Goal: Ask a question

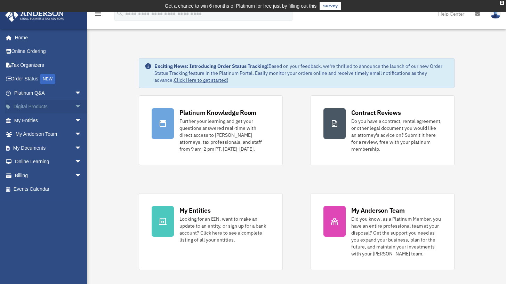
click at [38, 107] on link "Digital Products arrow_drop_down" at bounding box center [48, 107] width 87 height 14
click at [46, 91] on link "Platinum Q&A arrow_drop_down" at bounding box center [48, 93] width 87 height 14
click at [75, 92] on span "arrow_drop_down" at bounding box center [82, 93] width 14 height 14
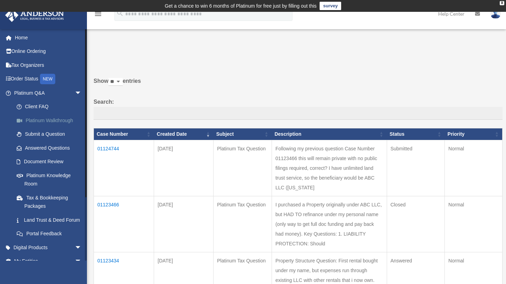
click at [43, 121] on link "Platinum Walkthrough" at bounding box center [51, 120] width 82 height 14
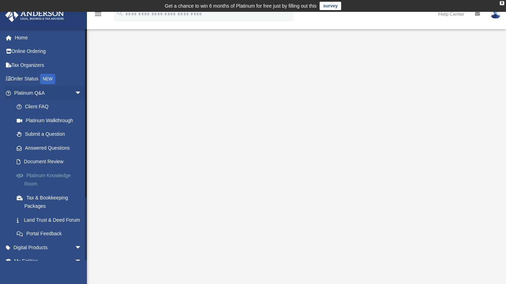
click at [32, 177] on link "Platinum Knowledge Room" at bounding box center [51, 179] width 82 height 22
click at [33, 176] on link "Platinum Knowledge Room" at bounding box center [51, 179] width 82 height 22
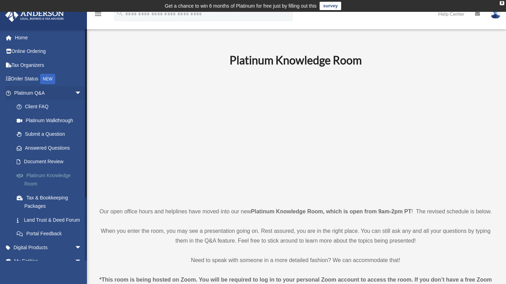
click at [45, 174] on link "Platinum Knowledge Room" at bounding box center [51, 179] width 82 height 22
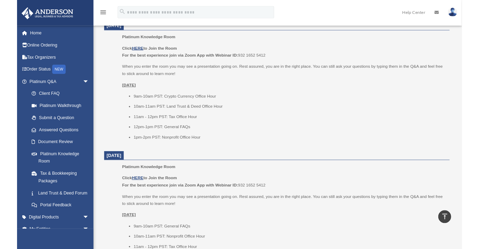
scroll to position [239, 0]
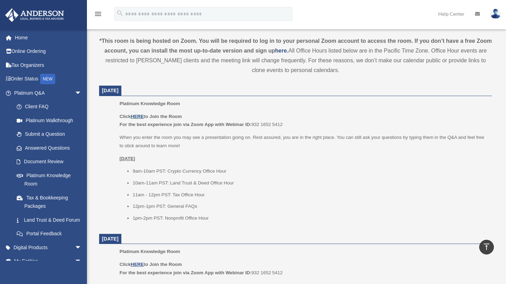
click at [140, 119] on u "HERE" at bounding box center [137, 116] width 13 height 5
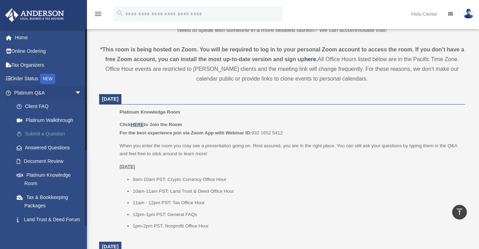
click at [34, 133] on link "Submit a Question" at bounding box center [51, 134] width 82 height 14
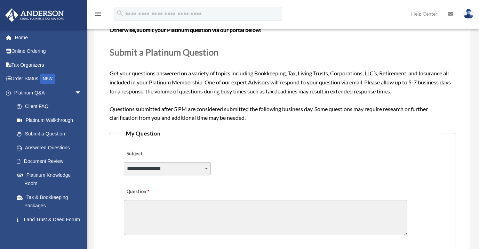
scroll to position [149, 0]
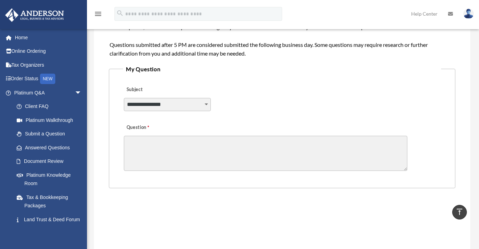
select select "******"
click at [166, 158] on textarea "Question" at bounding box center [265, 153] width 283 height 35
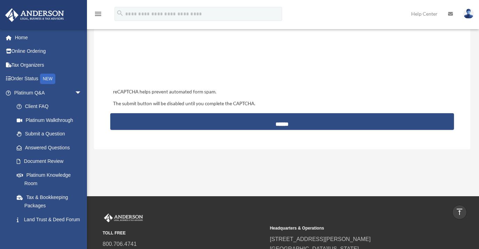
scroll to position [225, 0]
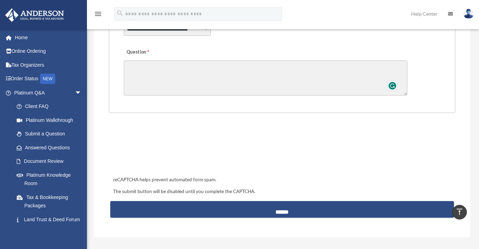
click at [151, 58] on div "Question" at bounding box center [282, 71] width 318 height 56
click at [151, 66] on textarea "Question" at bounding box center [265, 78] width 283 height 35
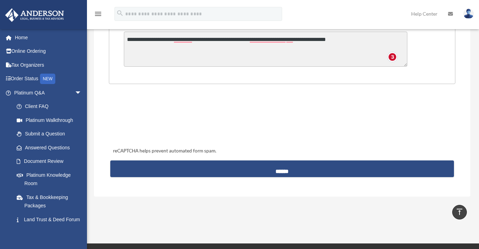
scroll to position [242, 0]
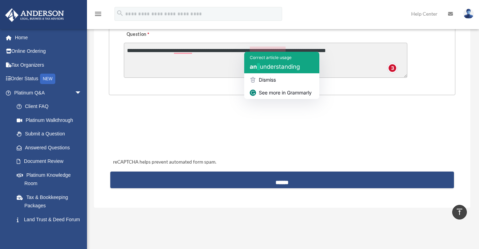
click at [280, 66] on span "understanding" at bounding box center [280, 66] width 40 height 7
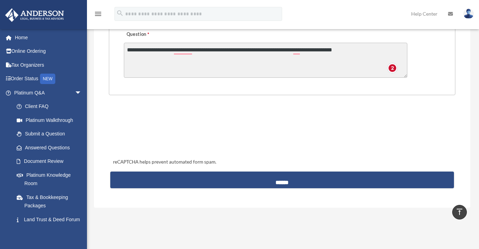
click at [371, 44] on textarea "**********" at bounding box center [265, 60] width 283 height 35
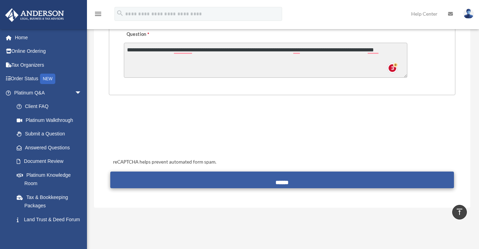
type textarea "**********"
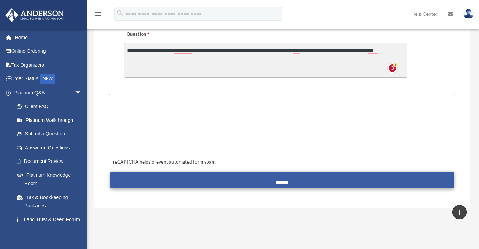
click at [257, 175] on input "******" at bounding box center [281, 180] width 343 height 17
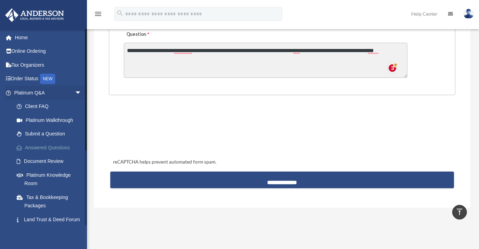
click at [35, 146] on link "Answered Questions" at bounding box center [51, 148] width 82 height 14
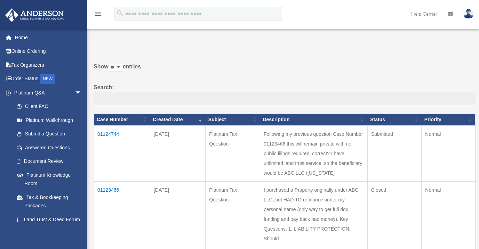
scroll to position [34, 0]
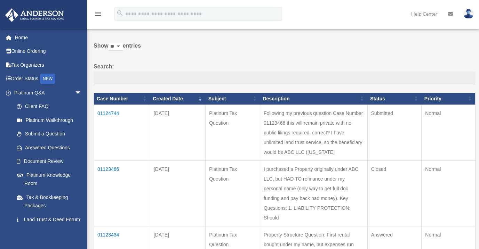
click at [110, 118] on td "01124744" at bounding box center [122, 133] width 56 height 56
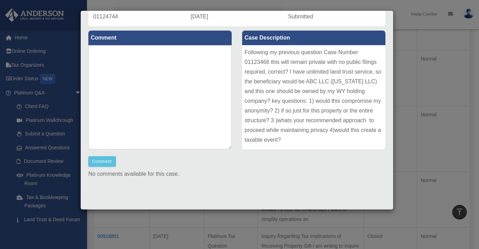
scroll to position [0, 0]
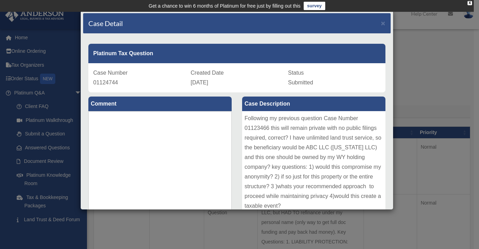
click at [432, 77] on div "Case Detail × Platinum Tax Question Case Number 01124744 Created Date [DATE] St…" at bounding box center [239, 124] width 479 height 249
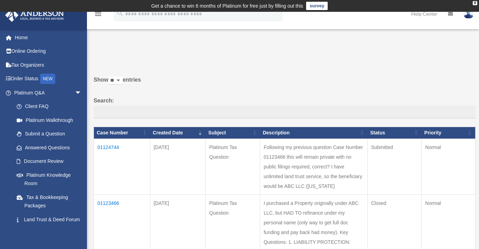
click at [115, 195] on td "01123466" at bounding box center [122, 228] width 56 height 66
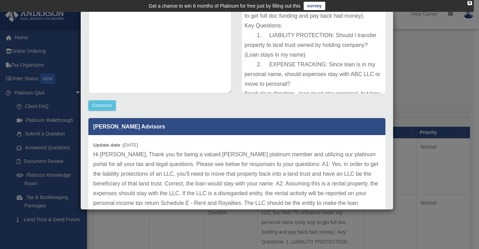
scroll to position [132, 0]
